Goal: Information Seeking & Learning: Understand process/instructions

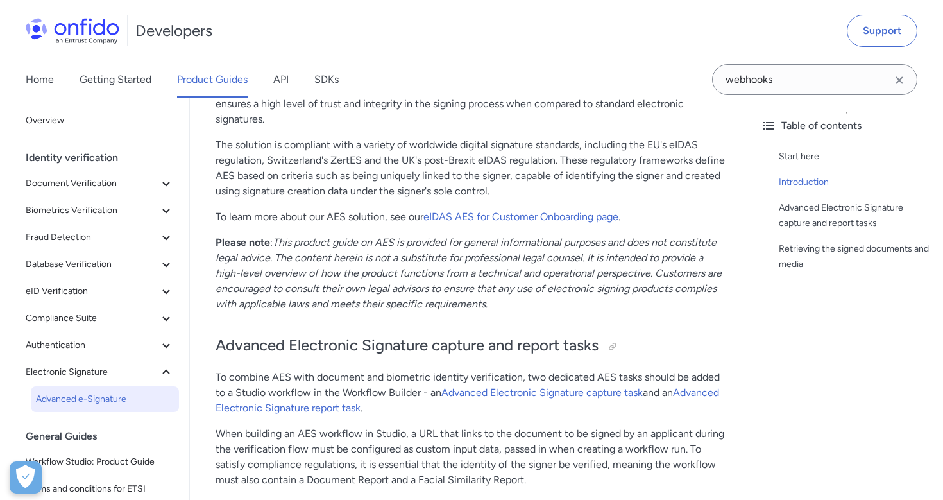
scroll to position [46, 0]
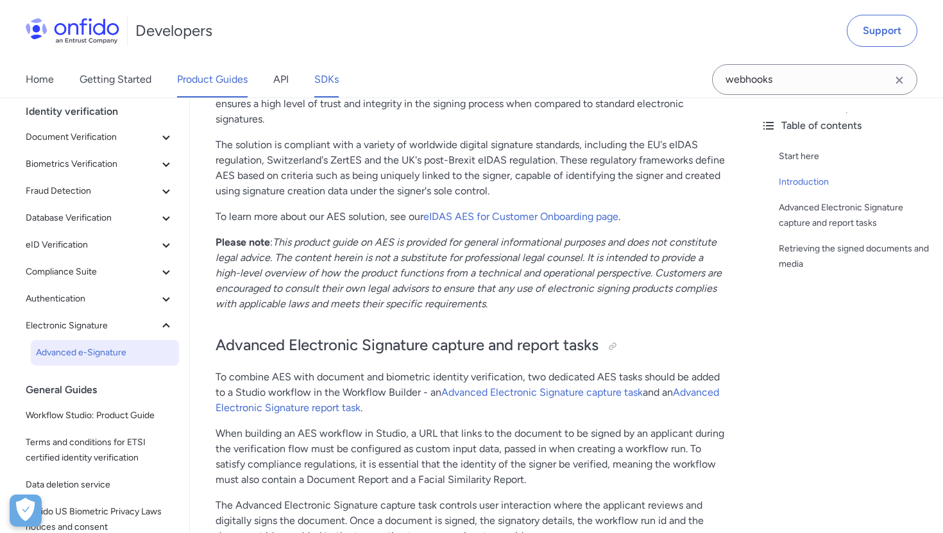
click at [327, 81] on link "SDKs" at bounding box center [326, 80] width 24 height 36
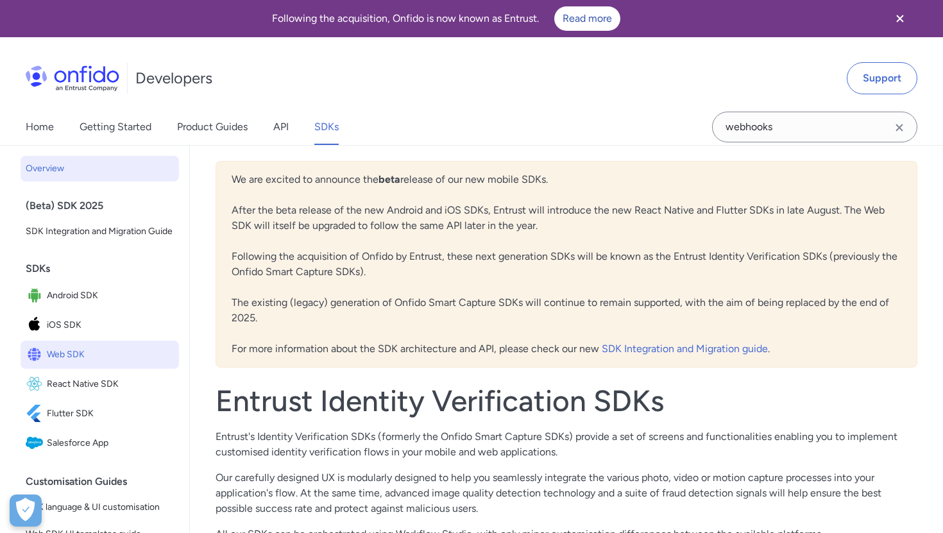
click at [64, 349] on span "Web SDK" at bounding box center [110, 355] width 127 height 18
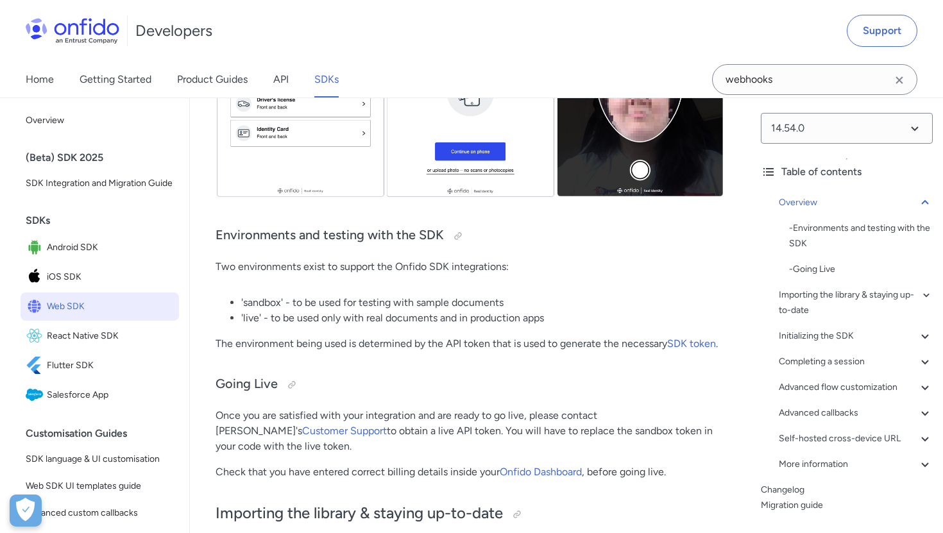
scroll to position [553, 0]
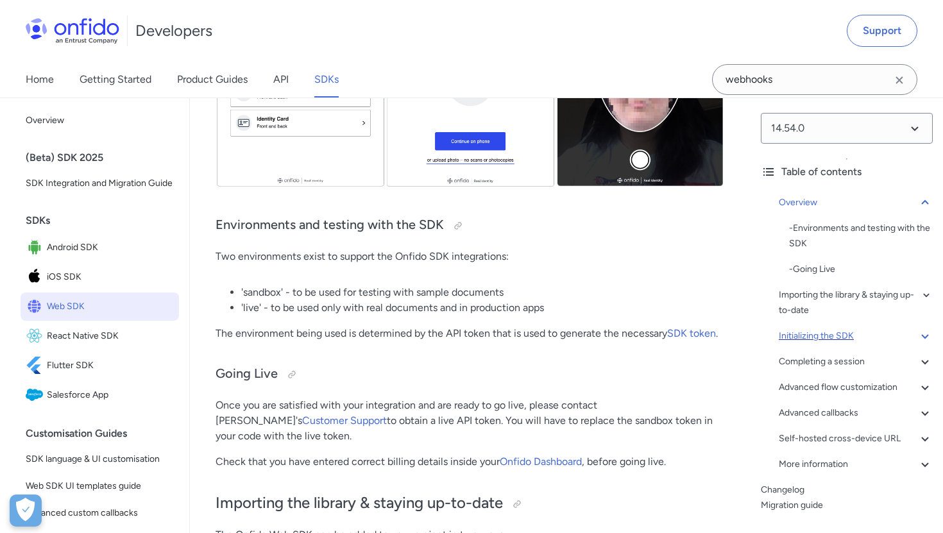
click at [811, 341] on div "Initializing the SDK" at bounding box center [856, 336] width 154 height 15
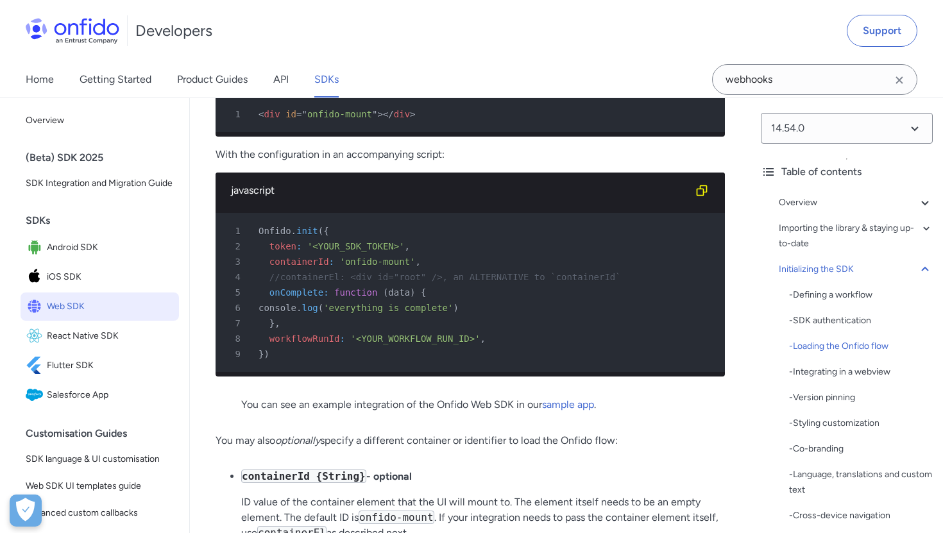
scroll to position [3411, 0]
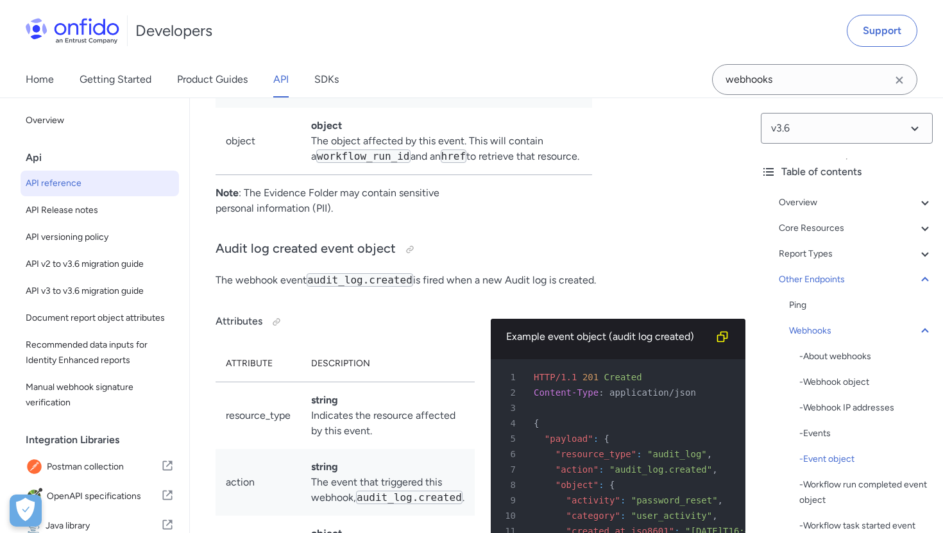
scroll to position [122987, 0]
